Goal: Task Accomplishment & Management: Use online tool/utility

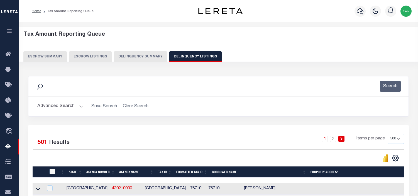
select select "500"
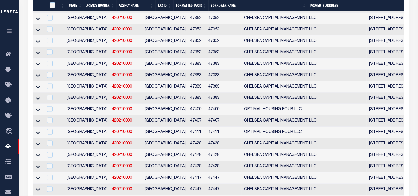
scroll to position [5281, 0]
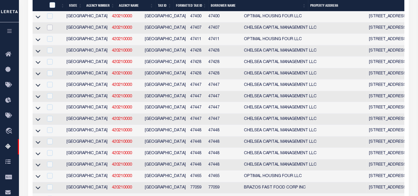
click at [48, 30] on input "checkbox" at bounding box center [50, 28] width 6 height 6
checkbox input "true"
checkbox input "false"
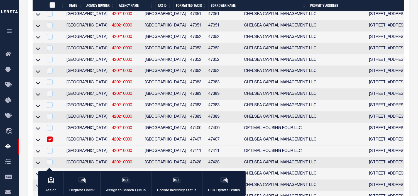
scroll to position [5290, 0]
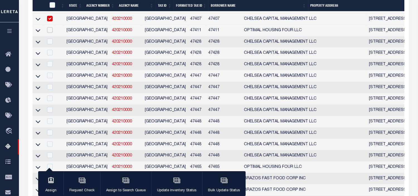
click at [50, 33] on input "checkbox" at bounding box center [50, 30] width 6 height 6
checkbox input "true"
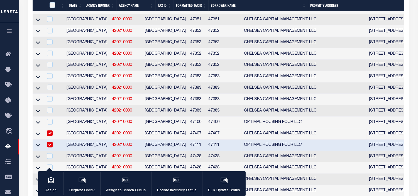
scroll to position [5428, 0]
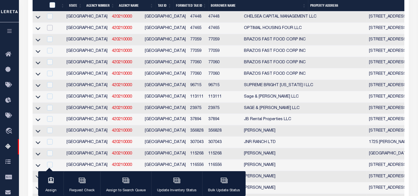
click at [50, 31] on input "checkbox" at bounding box center [50, 28] width 6 height 6
checkbox input "true"
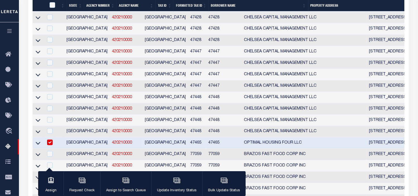
scroll to position [5440, 0]
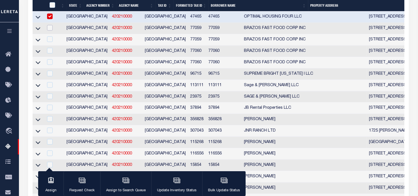
click at [50, 31] on input "checkbox" at bounding box center [50, 28] width 6 height 6
checkbox input "true"
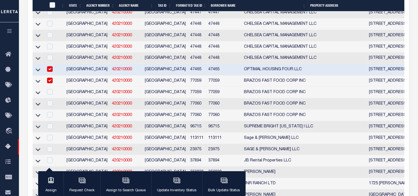
scroll to position [5418, 0]
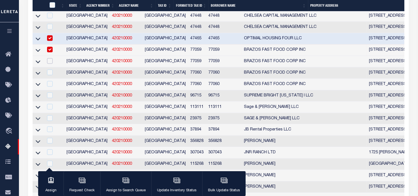
click at [48, 64] on input "checkbox" at bounding box center [50, 61] width 6 height 6
checkbox input "true"
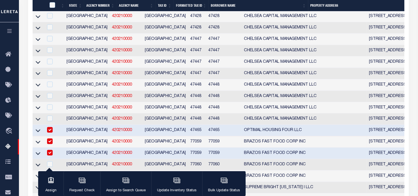
scroll to position [5440, 0]
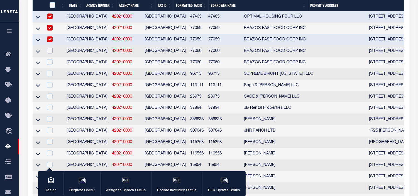
click at [49, 53] on input "checkbox" at bounding box center [50, 51] width 6 height 6
checkbox input "true"
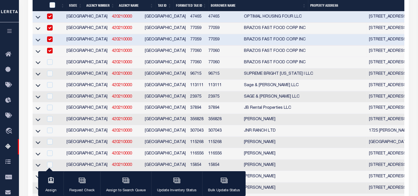
scroll to position [5463, 0]
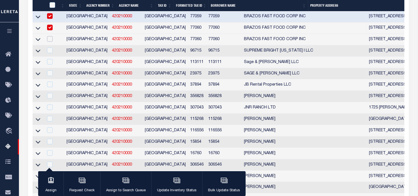
click at [50, 42] on input "checkbox" at bounding box center [50, 39] width 6 height 6
checkbox input "true"
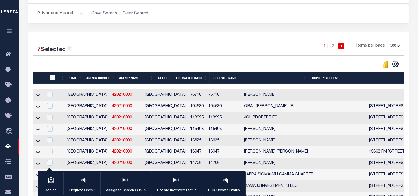
scroll to position [124, 0]
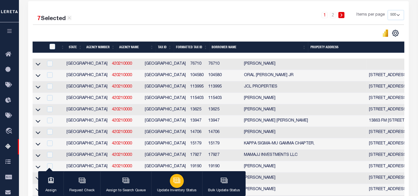
click at [176, 181] on icon "button" at bounding box center [176, 180] width 4 height 3
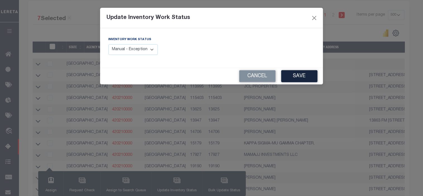
click at [151, 50] on select "Manual - Exception Pended - Awaiting Search Late Add Exception Completed" at bounding box center [133, 49] width 50 height 11
select select "4"
click at [108, 44] on select "Manual - Exception Pended - Awaiting Search Late Add Exception Completed" at bounding box center [133, 49] width 50 height 11
click at [299, 76] on button "Save" at bounding box center [299, 76] width 36 height 12
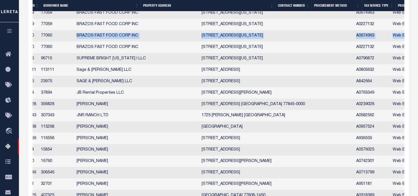
scroll to position [0, 0]
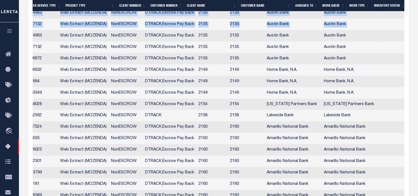
drag, startPoint x: 209, startPoint y: 98, endPoint x: 412, endPoint y: 102, distance: 203.4
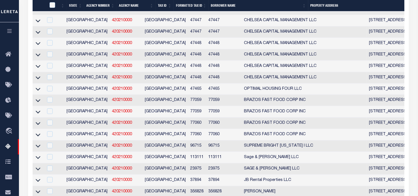
drag, startPoint x: 392, startPoint y: 34, endPoint x: 30, endPoint y: 38, distance: 362.5
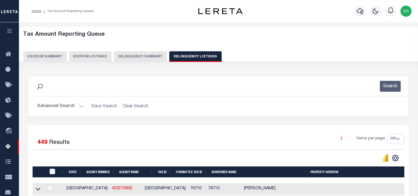
click at [368, 48] on div "Tax Amount Reporting Queue Escrow Summary Escrow Listings Delinquency Summary" at bounding box center [218, 46] width 391 height 31
